Goal: Information Seeking & Learning: Learn about a topic

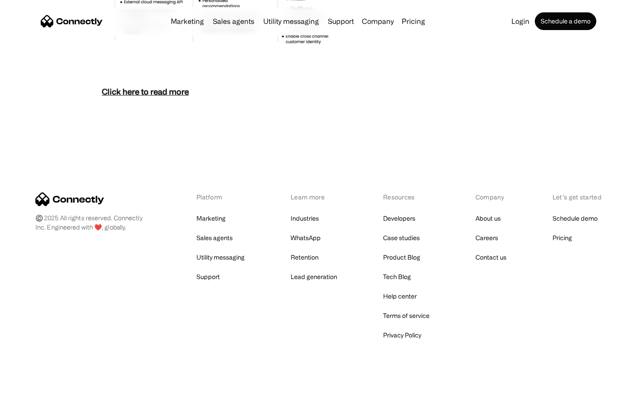
scroll to position [3837, 0]
